Goal: Manage account settings

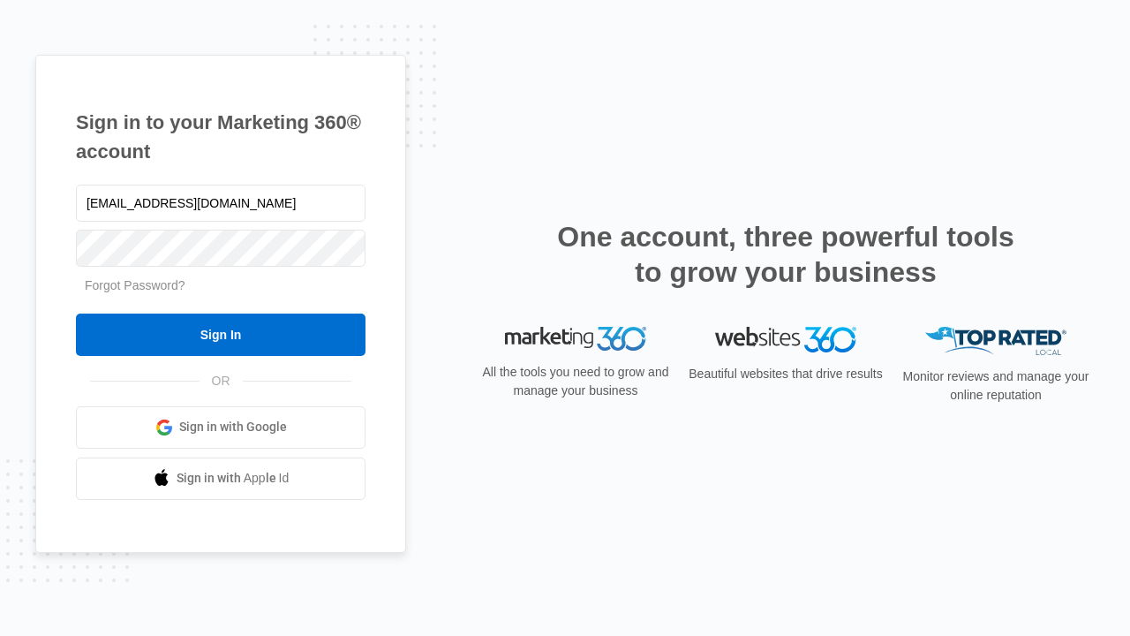
type input "[EMAIL_ADDRESS][DOMAIN_NAME]"
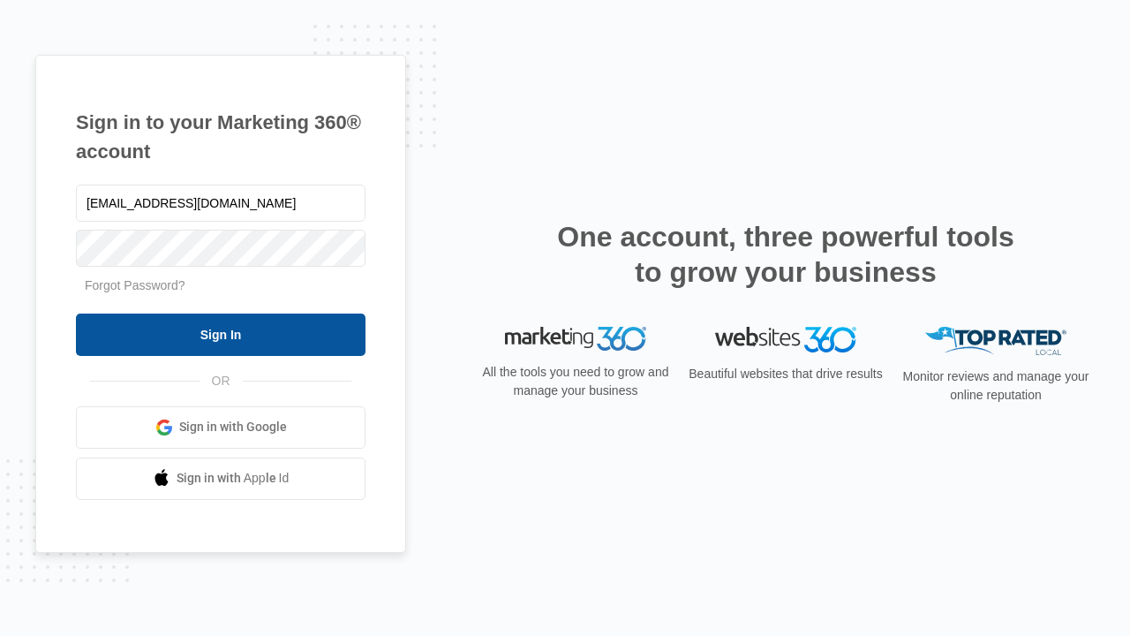
click at [221, 334] on input "Sign In" at bounding box center [221, 334] width 290 height 42
